Goal: Check status

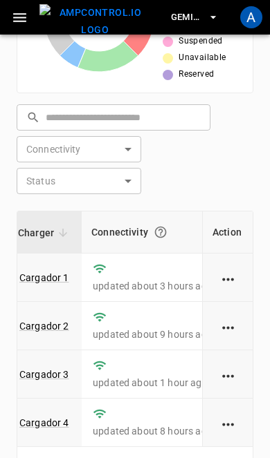
scroll to position [0, 115]
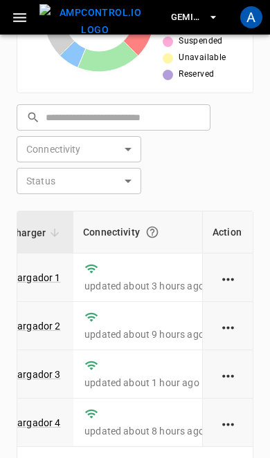
click at [259, 22] on div "A" at bounding box center [251, 17] width 22 height 22
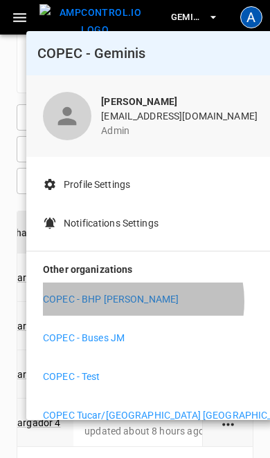
click at [132, 301] on p "COPEC - BHP [PERSON_NAME]" at bounding box center [111, 299] width 136 height 15
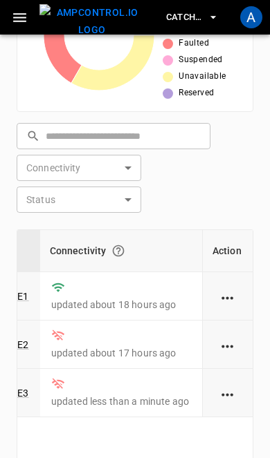
scroll to position [563, 0]
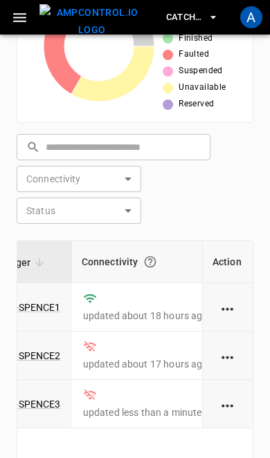
scroll to position [559, 0]
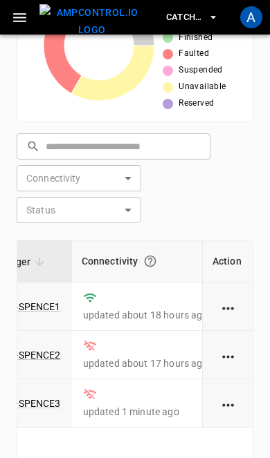
click at [214, 458] on div "Charger Connectivity Connector Status Vehicle Live Power Live SoC Last Session …" at bounding box center [135, 400] width 236 height 321
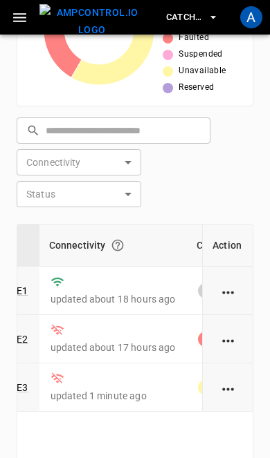
scroll to position [575, 0]
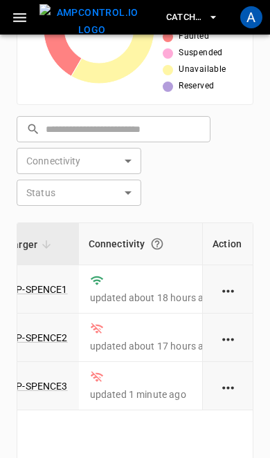
scroll to position [0, 154]
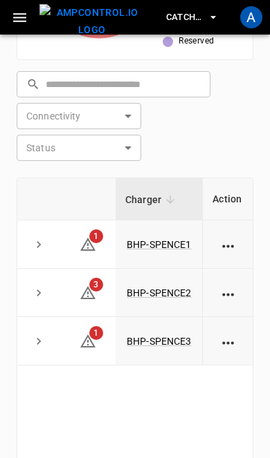
scroll to position [622, 0]
